Goal: Task Accomplishment & Management: Use online tool/utility

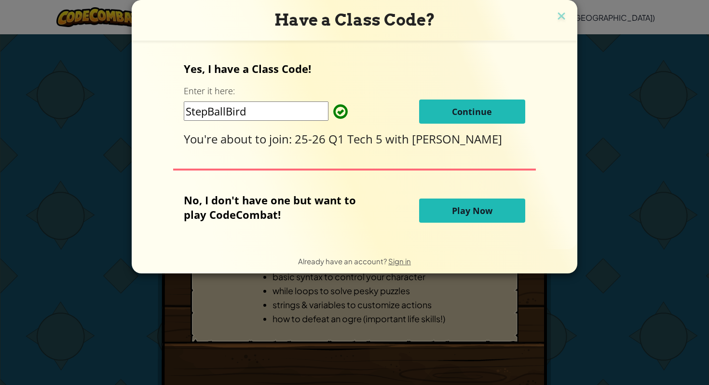
click at [493, 111] on button "Continue" at bounding box center [472, 111] width 106 height 24
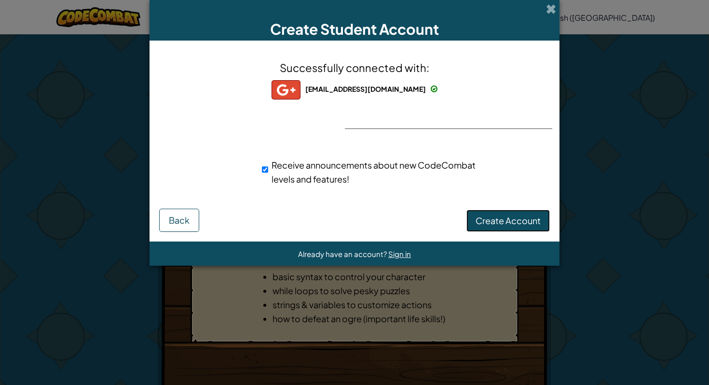
click at [506, 217] on span "Create Account" at bounding box center [508, 220] width 65 height 11
click at [508, 219] on button "Create Account" at bounding box center [508, 220] width 83 height 22
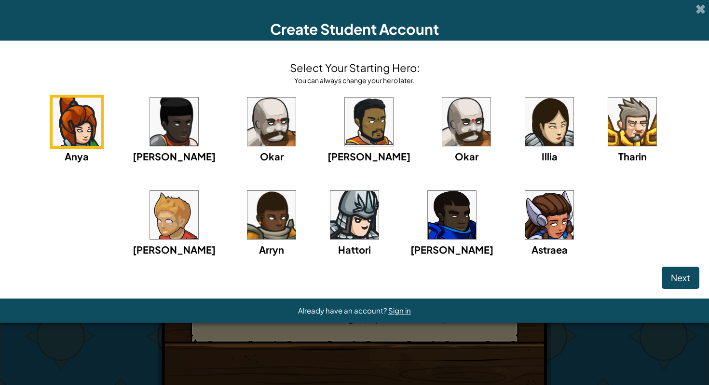
click at [76, 123] on img at bounding box center [77, 121] width 48 height 48
click at [76, 126] on img at bounding box center [77, 121] width 48 height 48
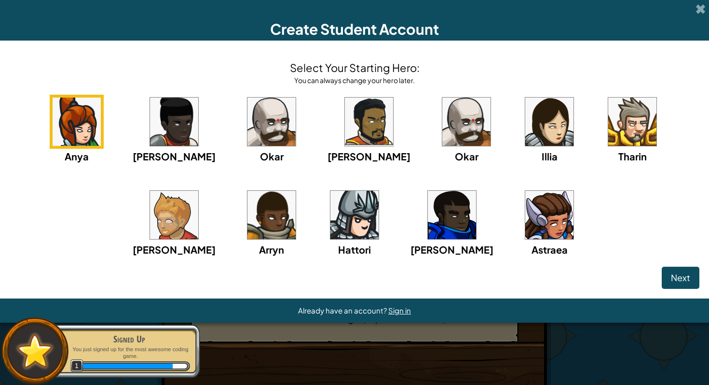
click at [71, 120] on img at bounding box center [77, 121] width 48 height 48
click at [71, 121] on img at bounding box center [77, 121] width 48 height 48
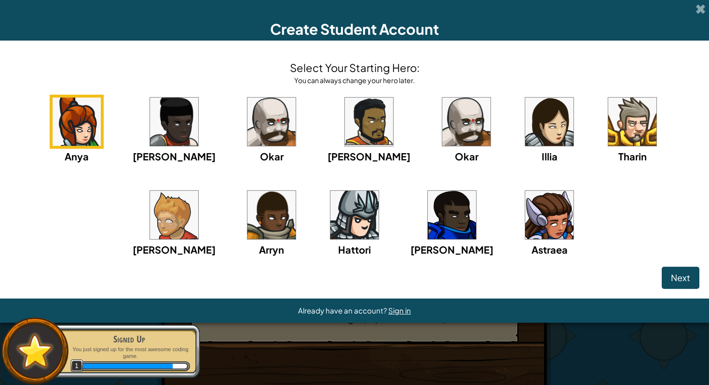
click at [69, 121] on img at bounding box center [77, 121] width 48 height 48
click at [72, 126] on img at bounding box center [77, 121] width 48 height 48
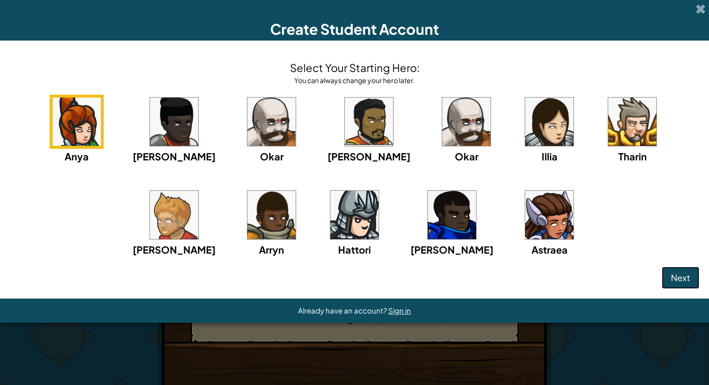
click at [679, 273] on span "Next" at bounding box center [680, 277] width 19 height 11
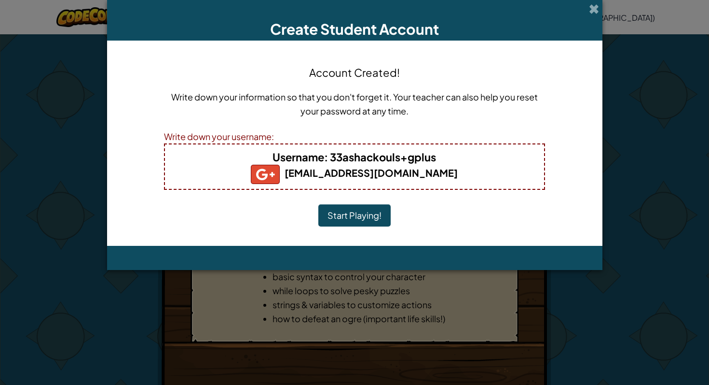
click at [349, 205] on button "Start Playing!" at bounding box center [354, 215] width 72 height 22
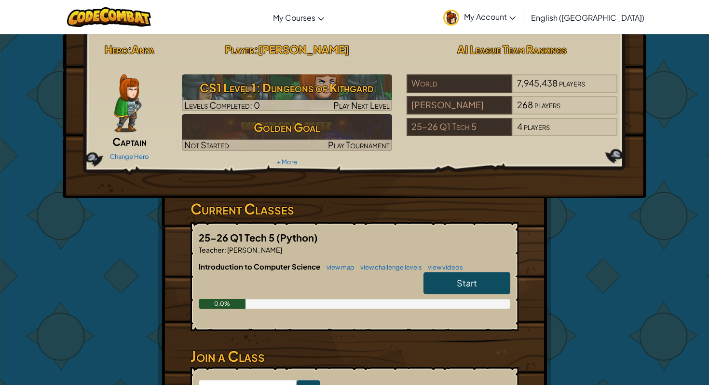
click at [455, 284] on link "Start" at bounding box center [467, 283] width 87 height 22
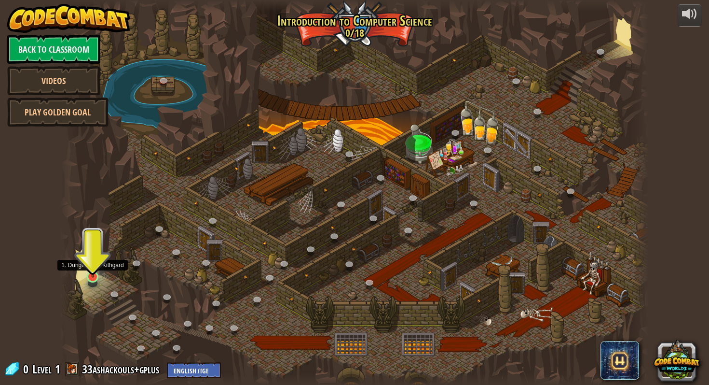
click at [94, 271] on img at bounding box center [92, 260] width 15 height 35
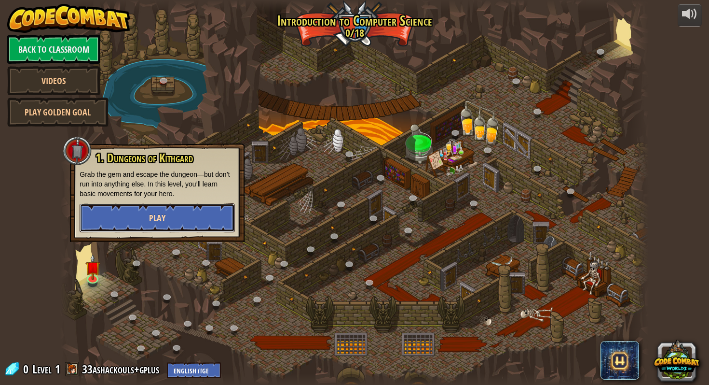
click at [148, 221] on button "Play" at bounding box center [157, 217] width 155 height 29
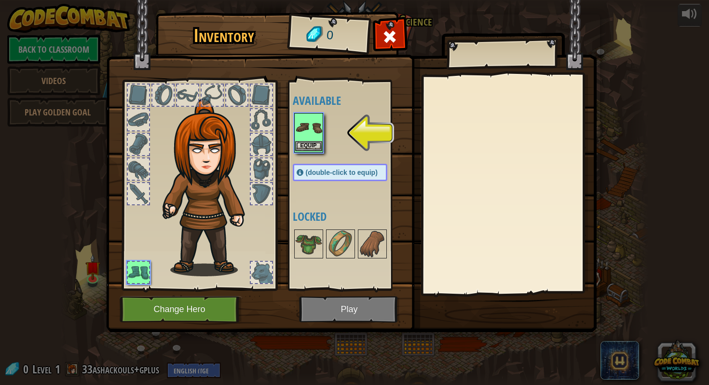
click at [312, 132] on img at bounding box center [308, 127] width 27 height 27
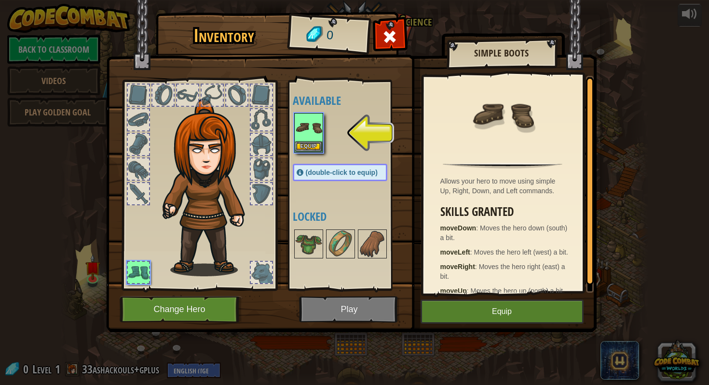
click at [352, 304] on img at bounding box center [351, 157] width 491 height 350
click at [353, 310] on img at bounding box center [351, 157] width 491 height 350
click at [383, 38] on span at bounding box center [389, 36] width 15 height 15
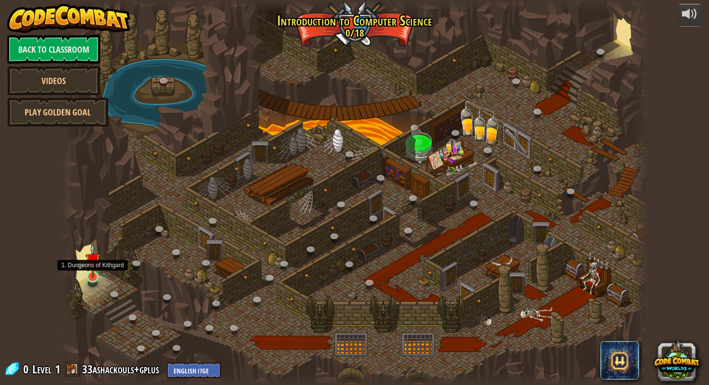
click at [94, 265] on img at bounding box center [92, 260] width 15 height 35
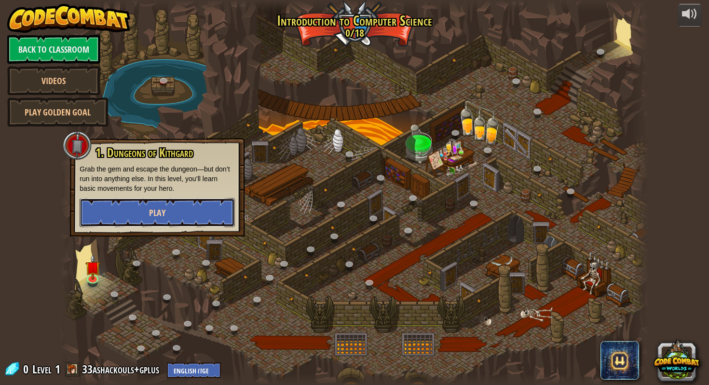
click at [172, 202] on button "Play" at bounding box center [157, 212] width 155 height 29
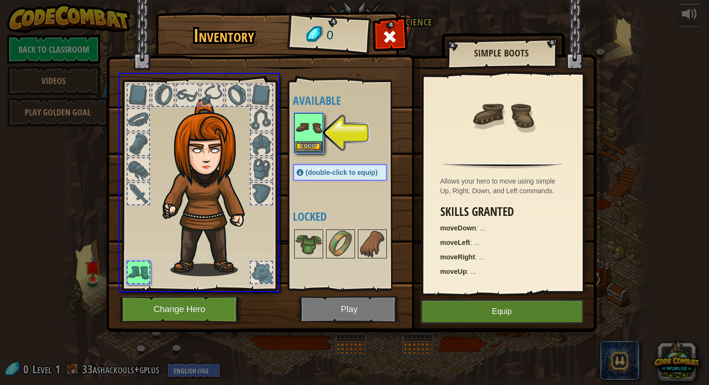
drag, startPoint x: 306, startPoint y: 132, endPoint x: 295, endPoint y: 237, distance: 105.3
click at [295, 237] on div "Inventory 0 Available Equip (double-click to equip) Locked Simple Boots Allows …" at bounding box center [354, 192] width 709 height 385
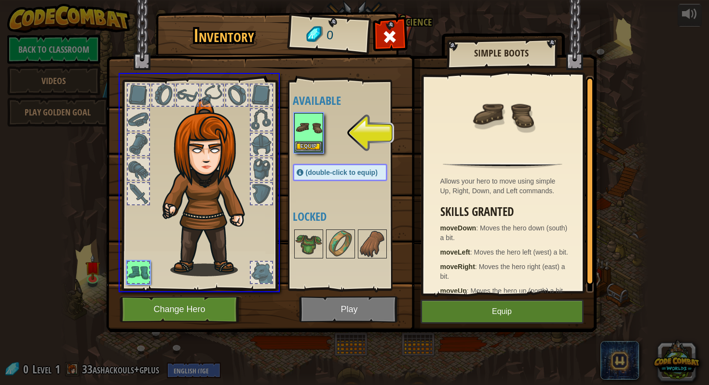
drag, startPoint x: 301, startPoint y: 120, endPoint x: 354, endPoint y: 142, distance: 57.3
click at [353, 142] on div "Inventory 0 Available Equip (double-click to equip) Locked Simple Boots Allows …" at bounding box center [354, 192] width 709 height 385
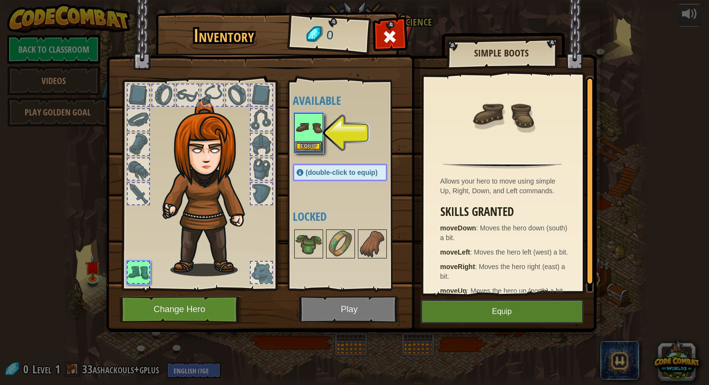
click at [414, 38] on img at bounding box center [351, 157] width 491 height 350
click at [374, 38] on img at bounding box center [351, 157] width 491 height 350
click at [383, 38] on span at bounding box center [389, 36] width 15 height 15
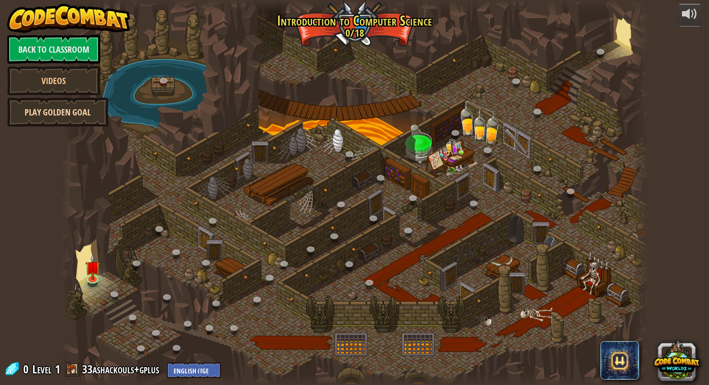
drag, startPoint x: 74, startPoint y: 106, endPoint x: 86, endPoint y: 109, distance: 12.5
click at [86, 109] on link "Play Golden Goal" at bounding box center [57, 111] width 101 height 29
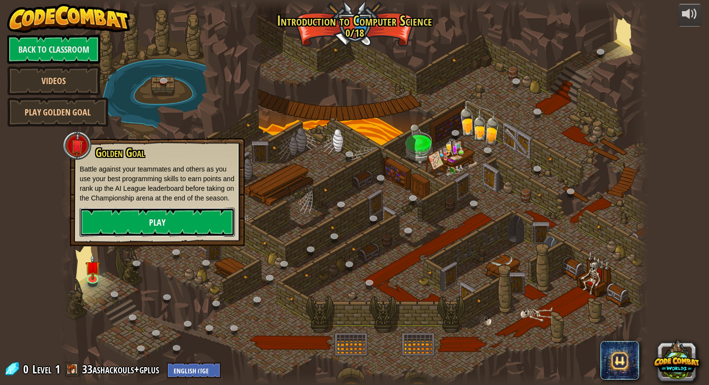
click at [138, 228] on link "Play" at bounding box center [157, 221] width 155 height 29
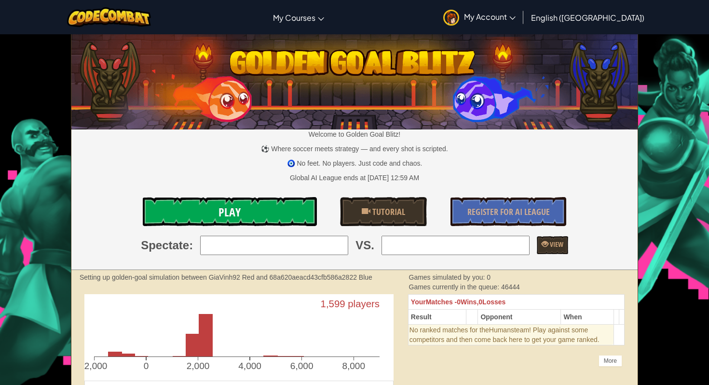
click at [206, 213] on link "Play" at bounding box center [230, 211] width 174 height 29
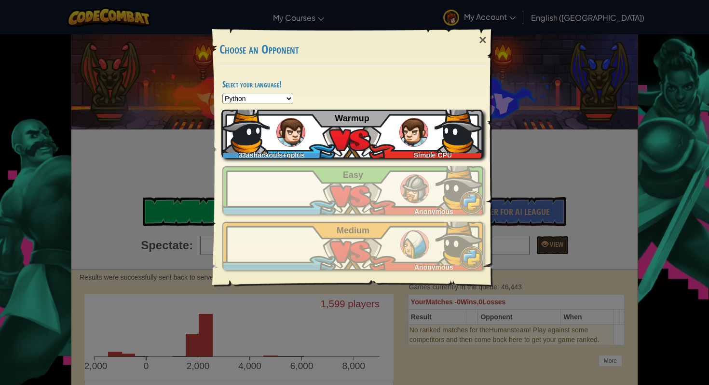
click at [368, 139] on div "33ashackouls+gplus Simple CPU Warmup" at bounding box center [352, 134] width 262 height 48
